Goal: Check status: Check status

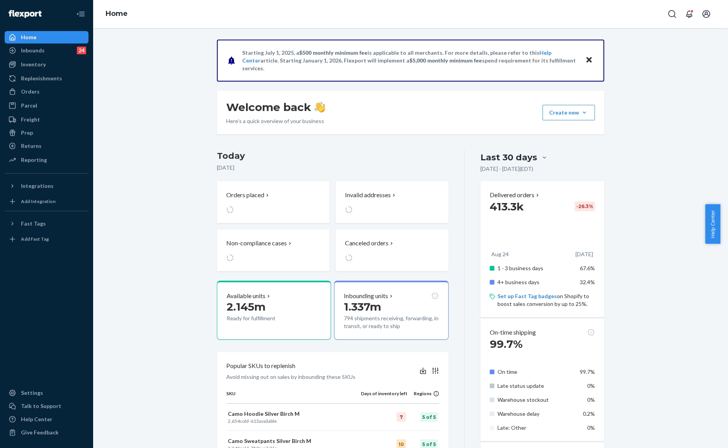
click at [130, 81] on div "Starting [DATE], a $500 monthly minimum fee is applicable to all merchants. For…" at bounding box center [410, 355] width 623 height 630
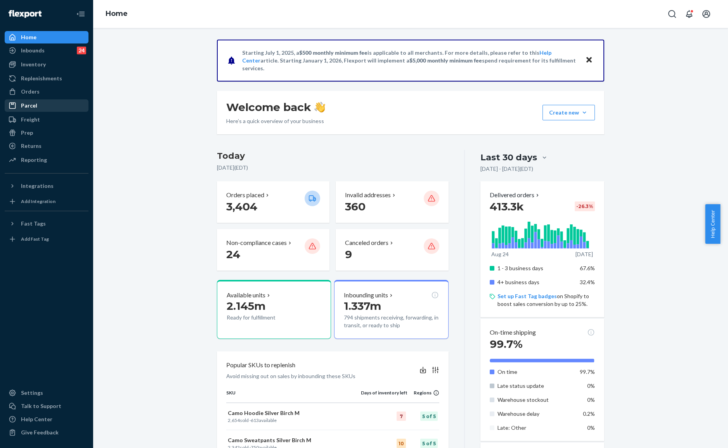
click at [36, 104] on div "Parcel" at bounding box center [29, 106] width 16 height 8
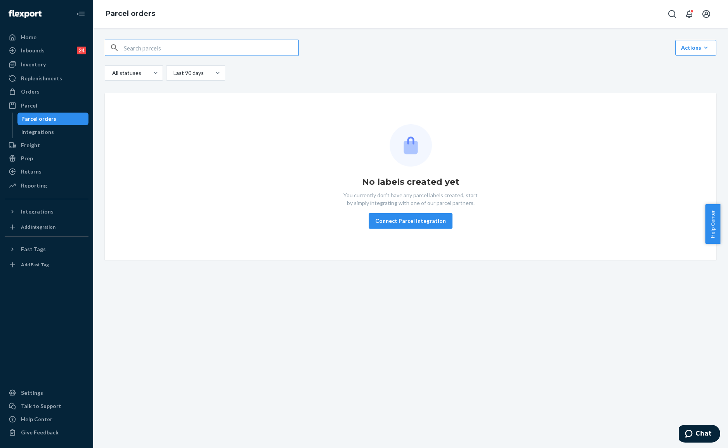
click at [148, 48] on input "text" at bounding box center [211, 48] width 175 height 16
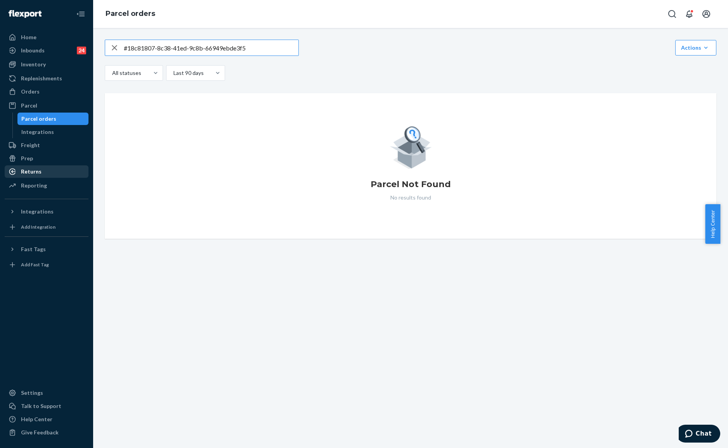
type input "#18c81807-8c38-41ed-9c8b-66949ebde3f5"
click at [42, 167] on div "Returns" at bounding box center [46, 171] width 82 height 11
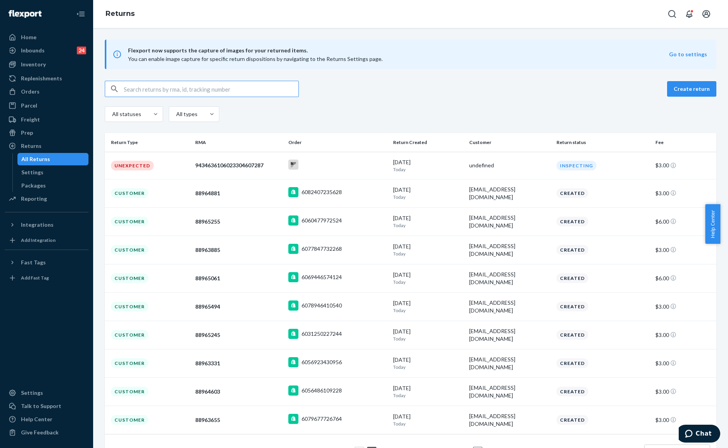
click at [211, 87] on input "text" at bounding box center [211, 89] width 175 height 16
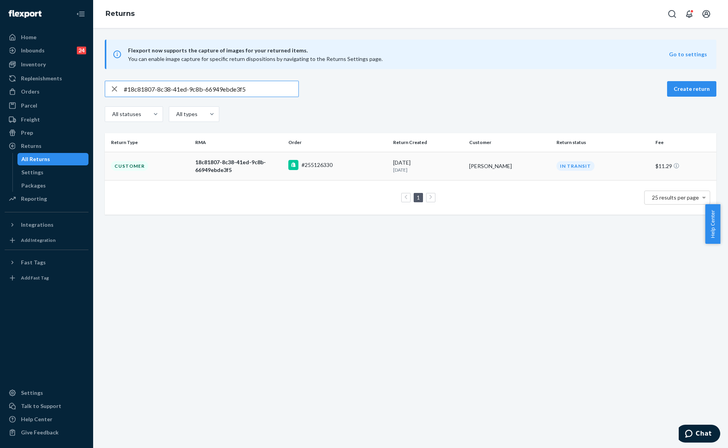
type input "#18c81807-8c38-41ed-9c8b-66949ebde3f5"
click at [344, 159] on td "#255126330" at bounding box center [337, 166] width 105 height 28
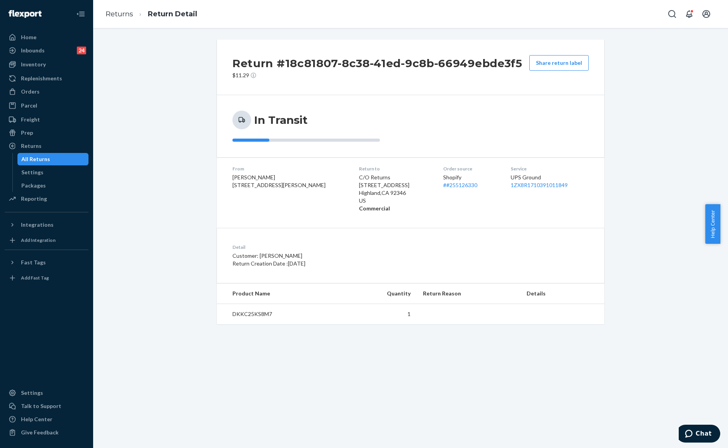
click at [446, 139] on div "In Transit" at bounding box center [410, 126] width 356 height 31
click at [359, 278] on div "Detail Customer: [PERSON_NAME] Return Creation Date : [DATE]" at bounding box center [410, 255] width 387 height 55
